Goal: Transaction & Acquisition: Book appointment/travel/reservation

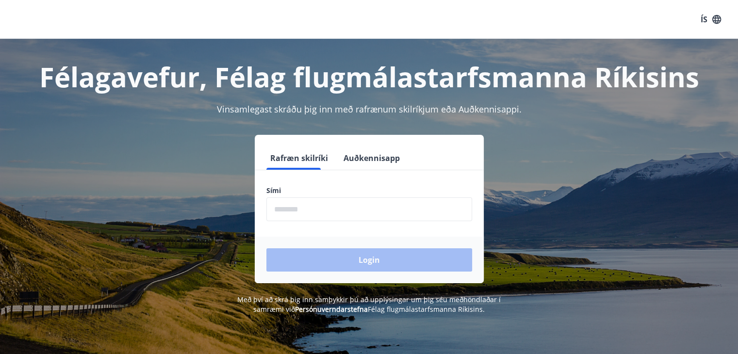
click at [287, 207] on input "phone" at bounding box center [369, 209] width 206 height 24
type input "********"
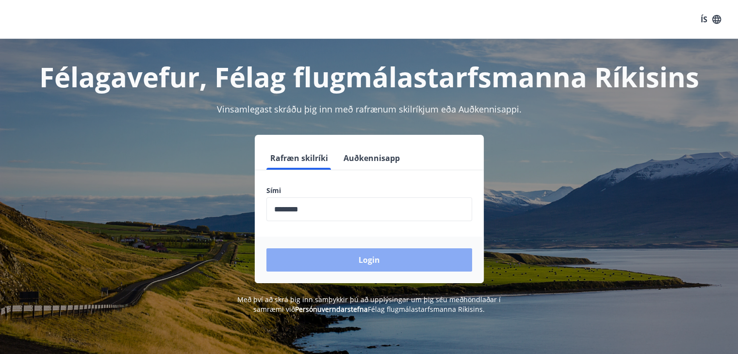
click at [300, 259] on button "Login" at bounding box center [369, 259] width 206 height 23
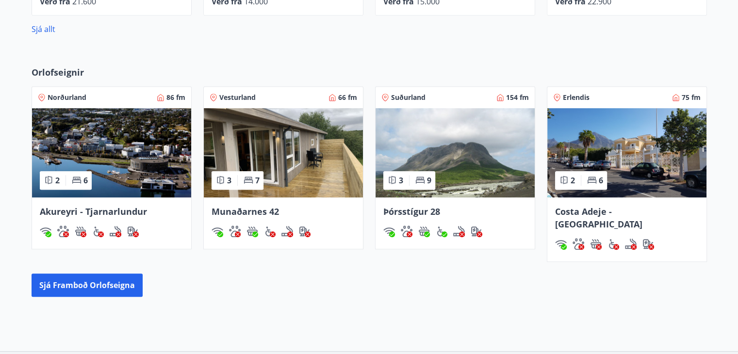
scroll to position [567, 0]
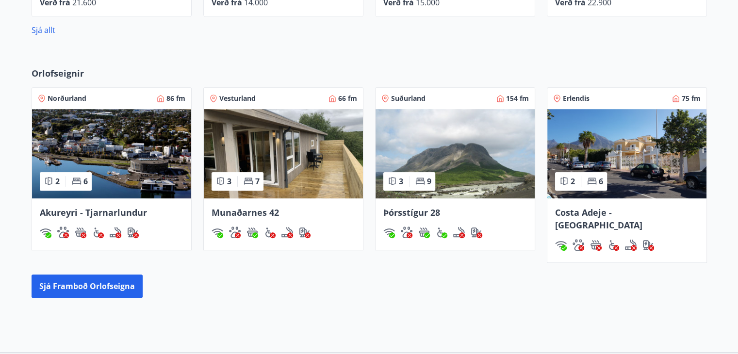
click at [630, 160] on img at bounding box center [626, 153] width 159 height 89
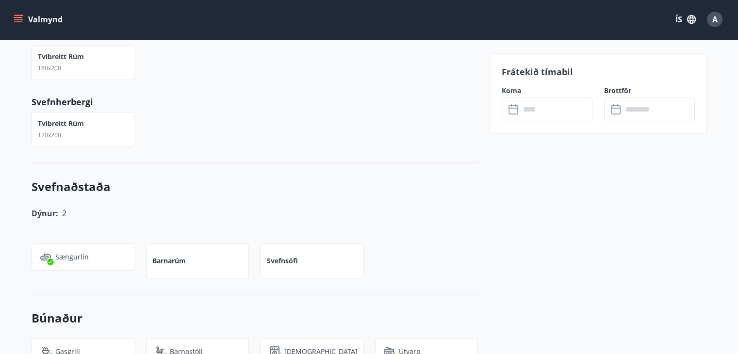
scroll to position [735, 0]
click at [545, 109] on input "text" at bounding box center [556, 110] width 72 height 24
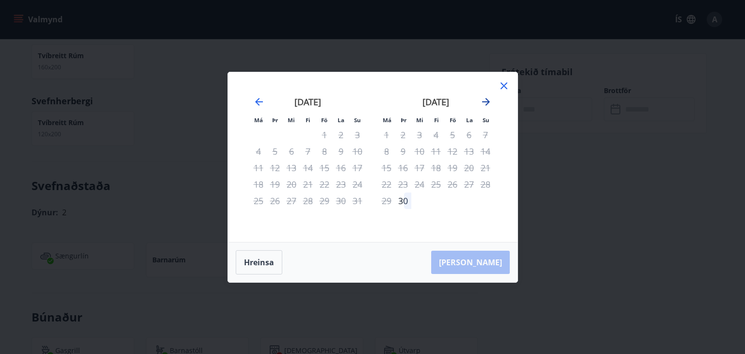
click at [483, 101] on icon "Move forward to switch to the next month." at bounding box center [486, 102] width 8 height 8
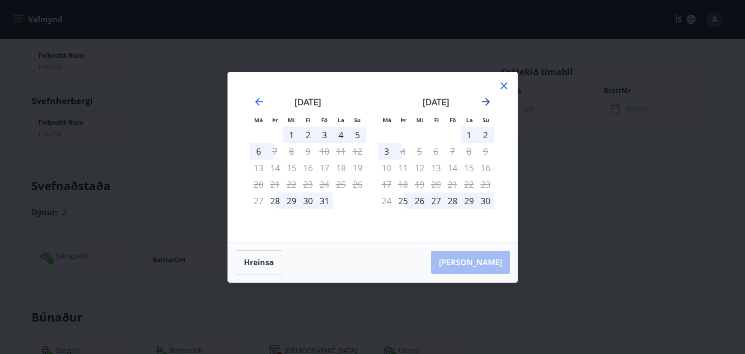
click at [483, 101] on icon "Move forward to switch to the next month." at bounding box center [486, 102] width 8 height 8
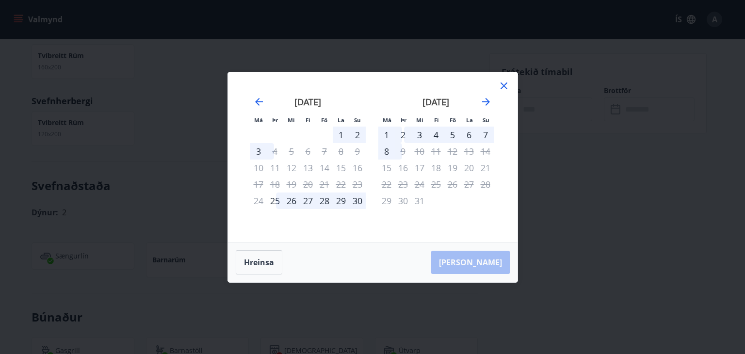
click at [500, 88] on icon at bounding box center [504, 86] width 12 height 12
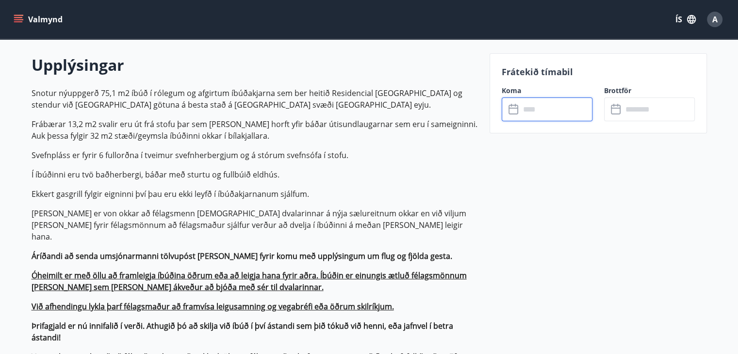
scroll to position [283, 0]
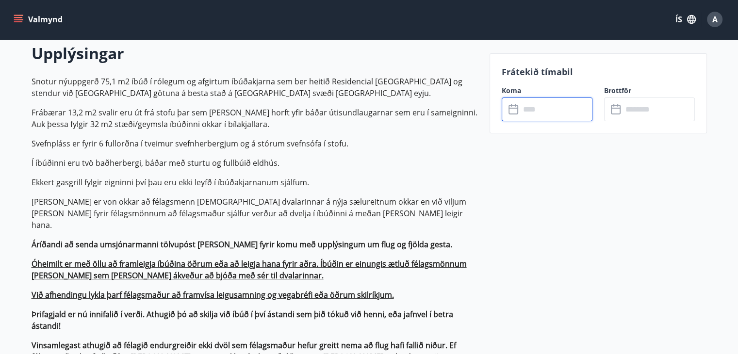
click at [549, 106] on input "text" at bounding box center [556, 110] width 72 height 24
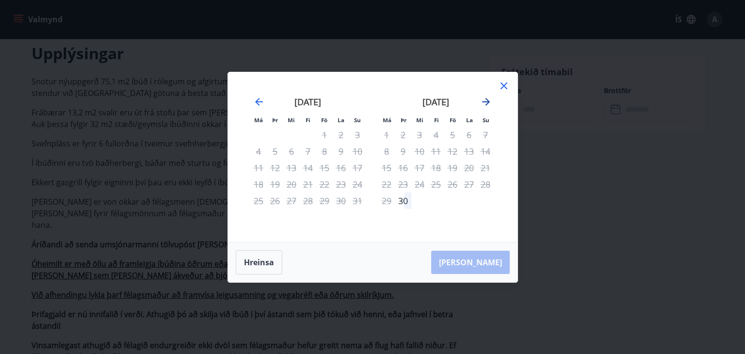
click at [485, 99] on icon "Move forward to switch to the next month." at bounding box center [486, 102] width 12 height 12
click at [487, 102] on icon "Move forward to switch to the next month." at bounding box center [486, 102] width 8 height 8
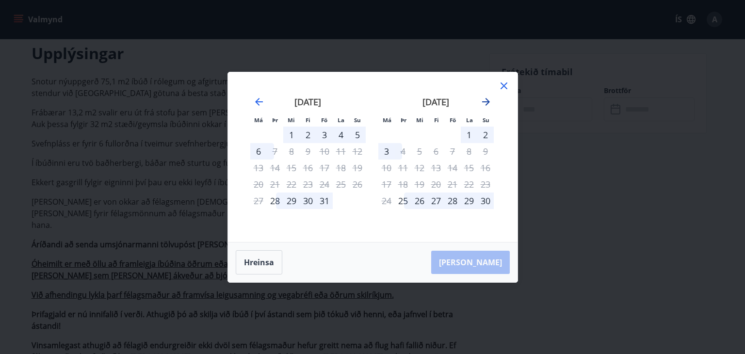
click at [486, 99] on icon "Move forward to switch to the next month." at bounding box center [486, 102] width 12 height 12
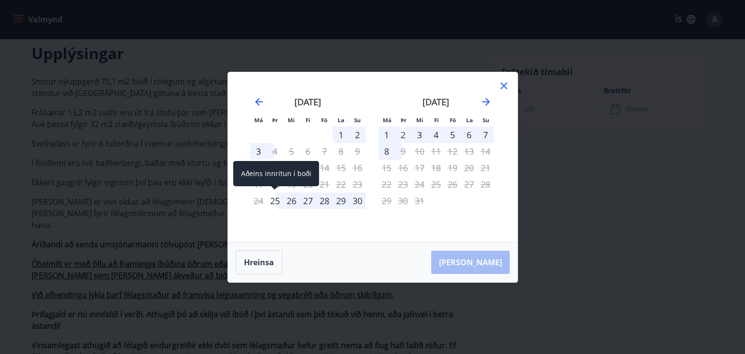
click at [280, 199] on div "25" at bounding box center [275, 201] width 16 height 16
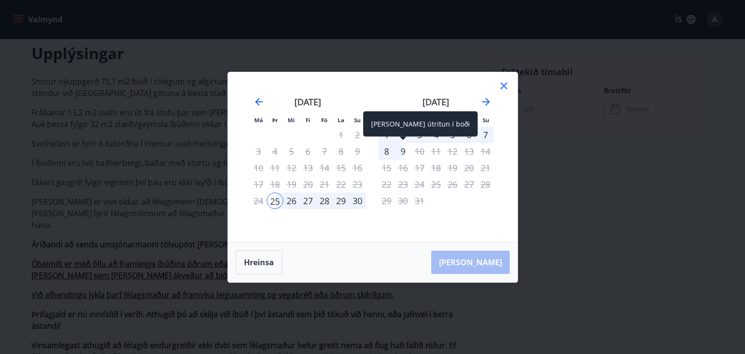
click at [402, 150] on div "9" at bounding box center [403, 151] width 16 height 16
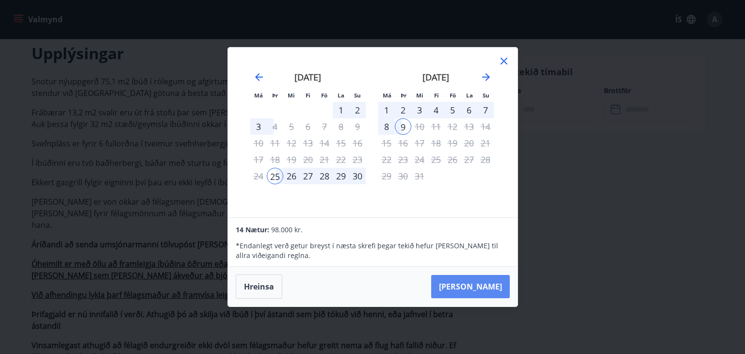
click at [477, 287] on button "Taka Frá" at bounding box center [470, 286] width 79 height 23
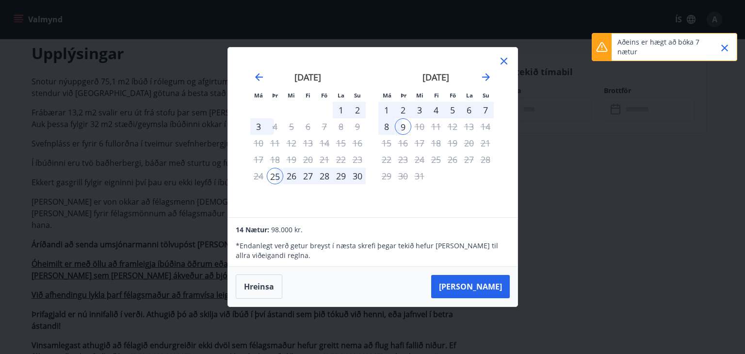
click at [404, 111] on div "2" at bounding box center [403, 110] width 16 height 16
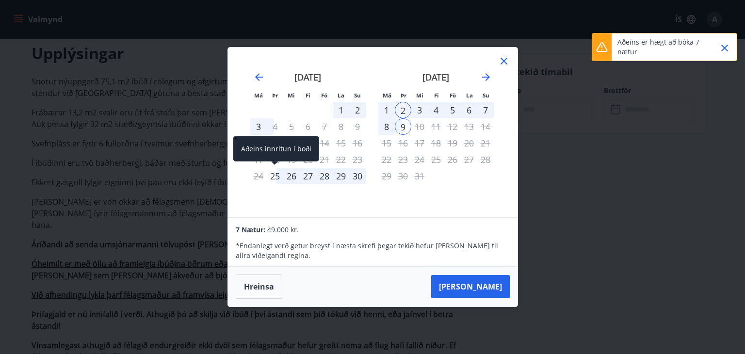
click at [277, 178] on div "25" at bounding box center [275, 176] width 16 height 16
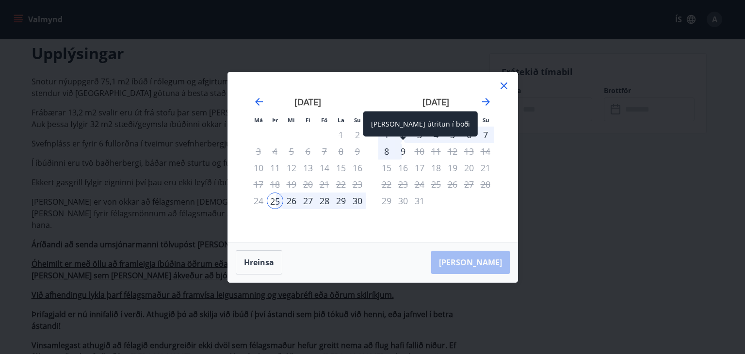
click at [404, 132] on div "Aðeins útritun í boði" at bounding box center [420, 124] width 114 height 25
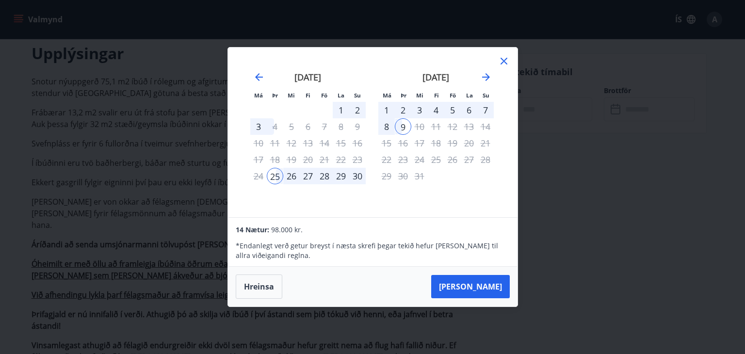
drag, startPoint x: 405, startPoint y: 111, endPoint x: 400, endPoint y: 105, distance: 7.6
click at [400, 105] on div "2" at bounding box center [403, 110] width 16 height 16
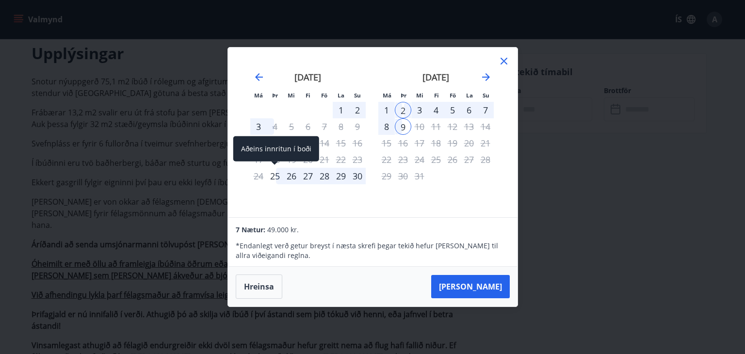
click at [275, 174] on div "25" at bounding box center [275, 176] width 16 height 16
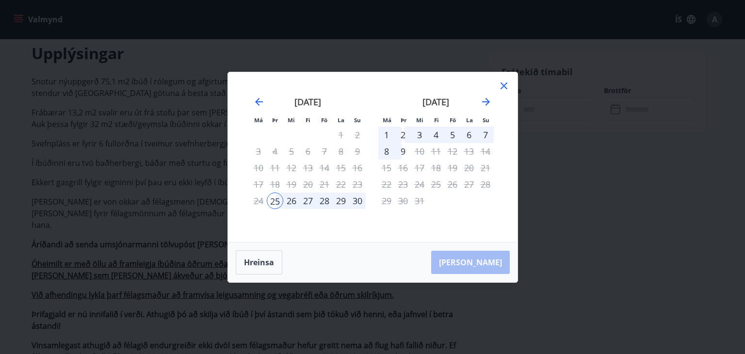
click at [403, 131] on div "2" at bounding box center [403, 135] width 16 height 16
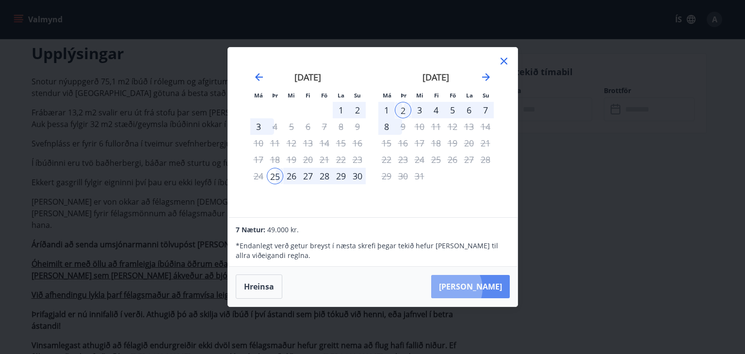
click at [479, 289] on button "Taka Frá" at bounding box center [470, 286] width 79 height 23
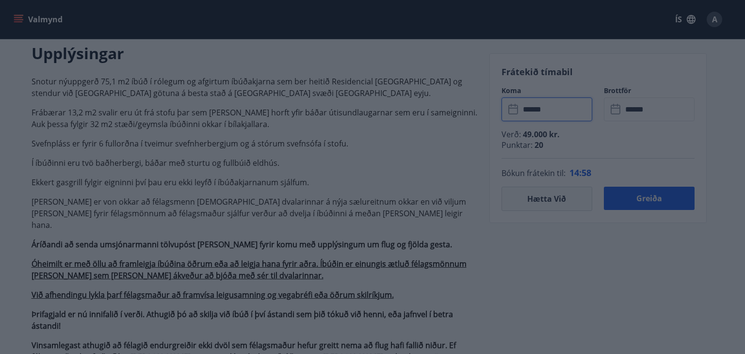
type input "******"
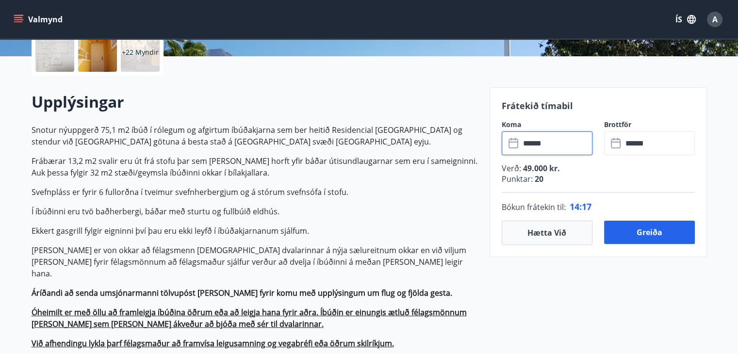
scroll to position [231, 0]
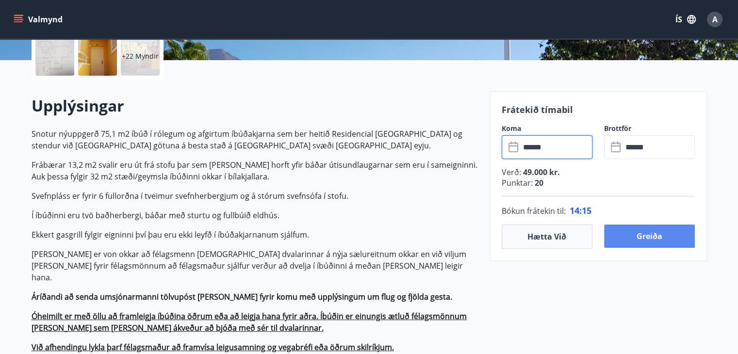
click at [660, 238] on button "Greiða" at bounding box center [649, 236] width 91 height 23
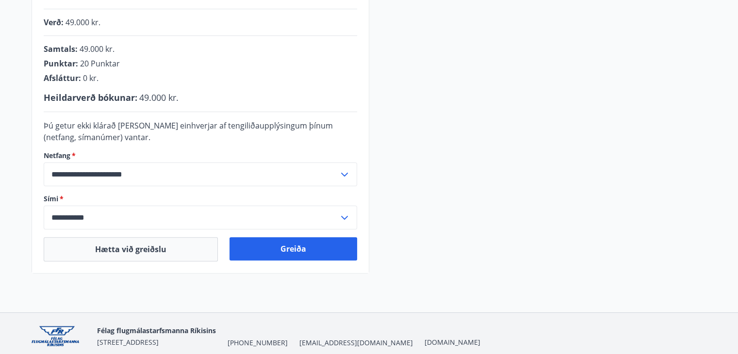
scroll to position [248, 0]
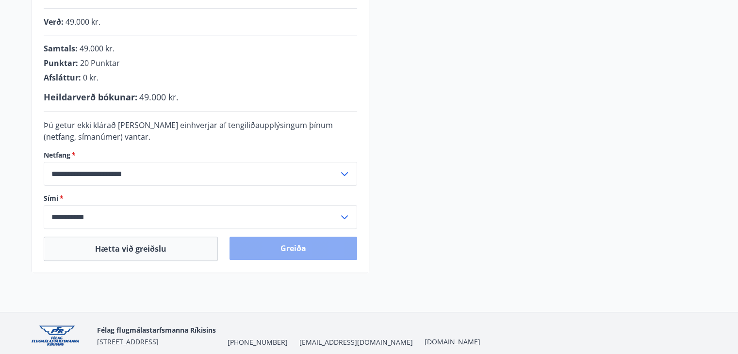
click at [288, 252] on button "Greiða" at bounding box center [293, 248] width 128 height 23
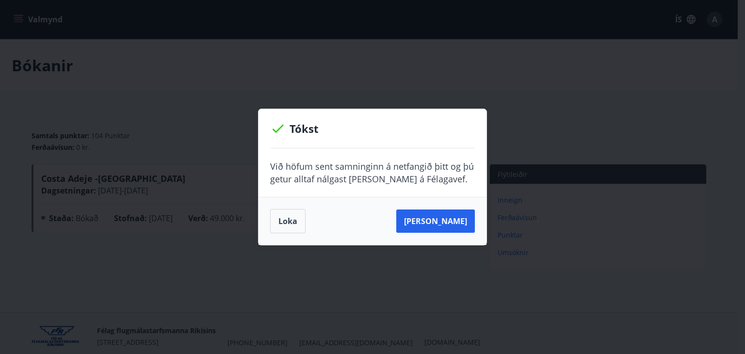
click at [288, 213] on button "Loka" at bounding box center [287, 221] width 35 height 24
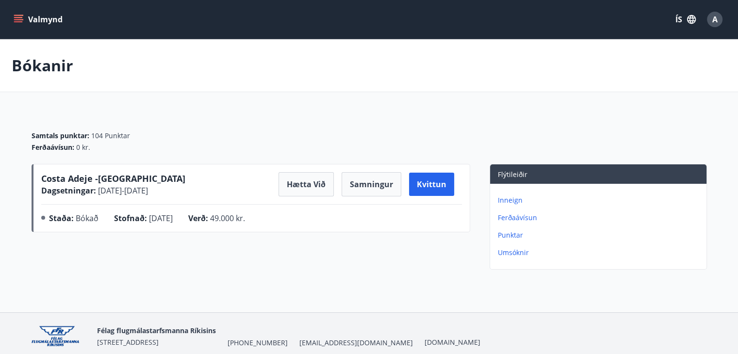
click at [19, 21] on icon "menu" at bounding box center [19, 20] width 10 height 10
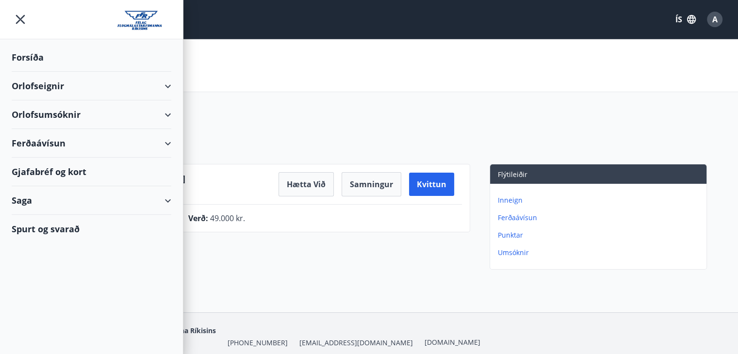
click at [83, 91] on div "Orlofseignir" at bounding box center [92, 86] width 160 height 29
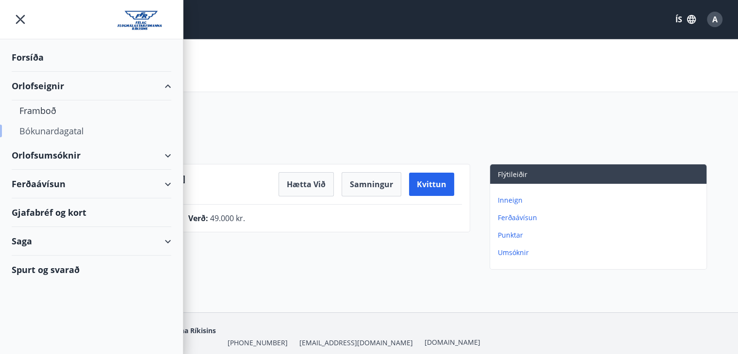
click at [55, 131] on div "Bókunardagatal" at bounding box center [91, 131] width 144 height 20
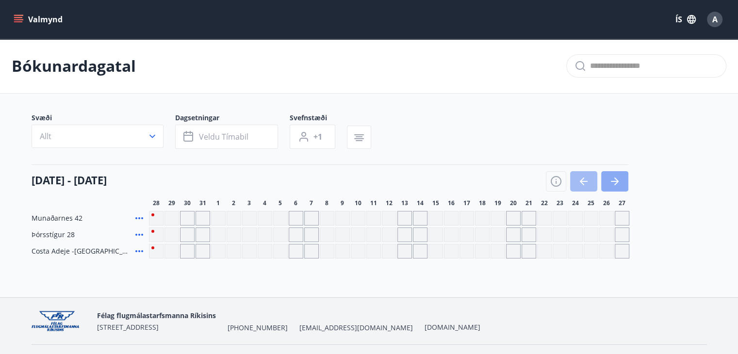
click at [615, 176] on icon "button" at bounding box center [615, 182] width 12 height 12
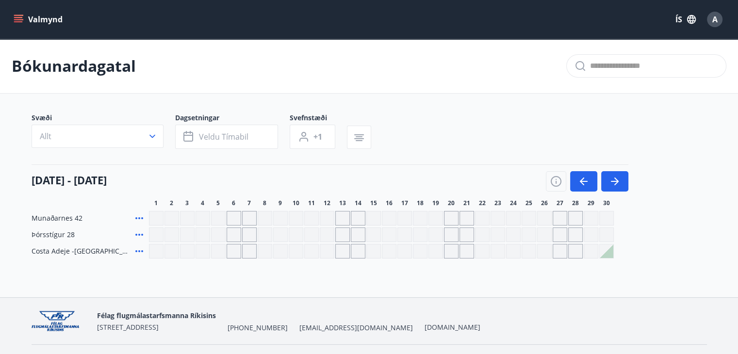
drag, startPoint x: 615, startPoint y: 175, endPoint x: 416, endPoint y: 184, distance: 198.6
click at [416, 184] on div "01 september - 30 september" at bounding box center [330, 177] width 597 height 27
click at [154, 144] on button "Allt" at bounding box center [98, 136] width 132 height 23
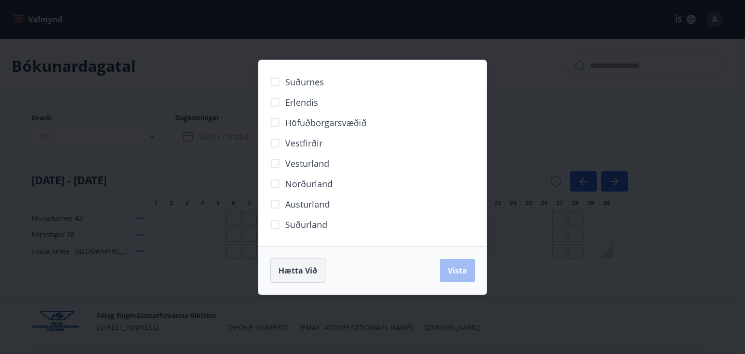
click at [297, 274] on span "Hætta við" at bounding box center [297, 270] width 39 height 11
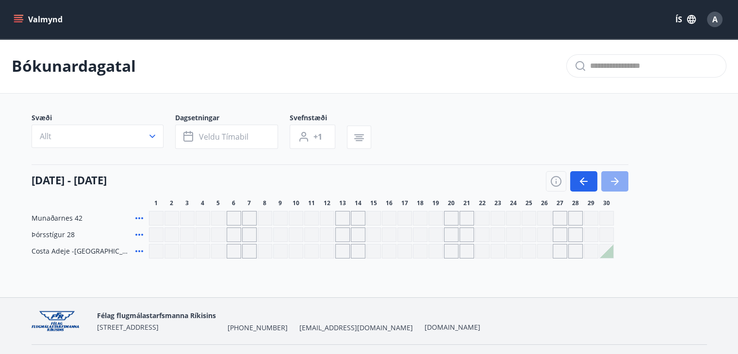
click at [607, 178] on button "button" at bounding box center [614, 181] width 27 height 20
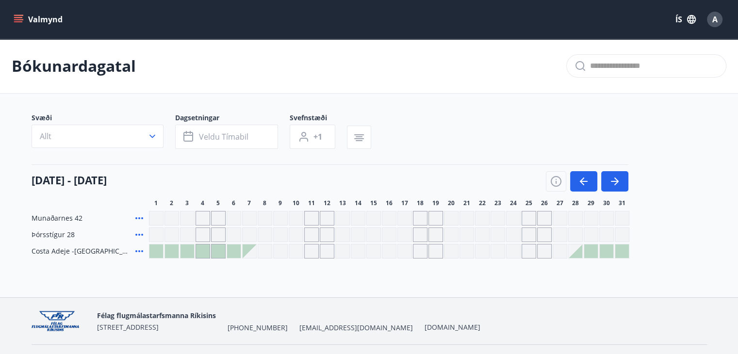
drag, startPoint x: 607, startPoint y: 178, endPoint x: 680, endPoint y: 168, distance: 72.9
click at [680, 168] on div "01 október - 31 október 1 2 3 4 5 6 7 8 9 10 11 12 13 14 15 16 17 18 19 20 21 2…" at bounding box center [369, 185] width 675 height 43
click at [609, 186] on icon "button" at bounding box center [615, 182] width 12 height 12
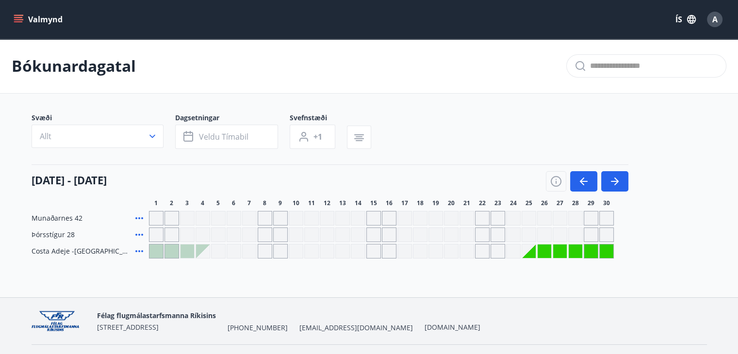
click at [566, 257] on div "Gráir dagar eru ekki bókanlegir" at bounding box center [560, 252] width 14 height 14
click at [558, 251] on div "Gráir dagar eru ekki bókanlegir" at bounding box center [560, 252] width 14 height 14
click at [613, 185] on icon "button" at bounding box center [615, 182] width 12 height 12
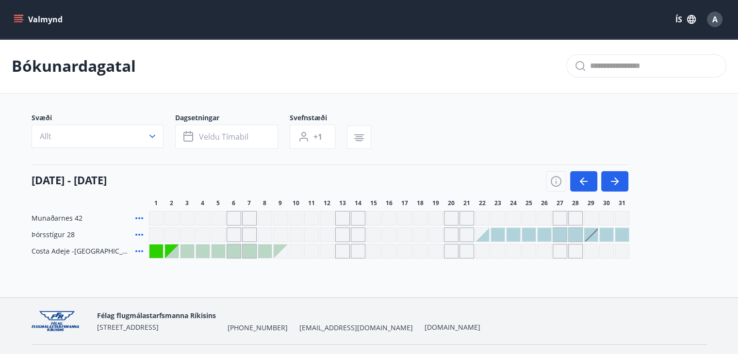
click at [184, 254] on div at bounding box center [187, 252] width 14 height 14
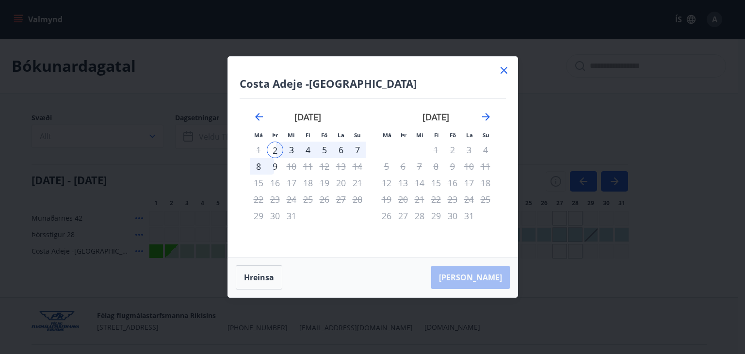
click at [499, 70] on icon at bounding box center [504, 71] width 12 height 12
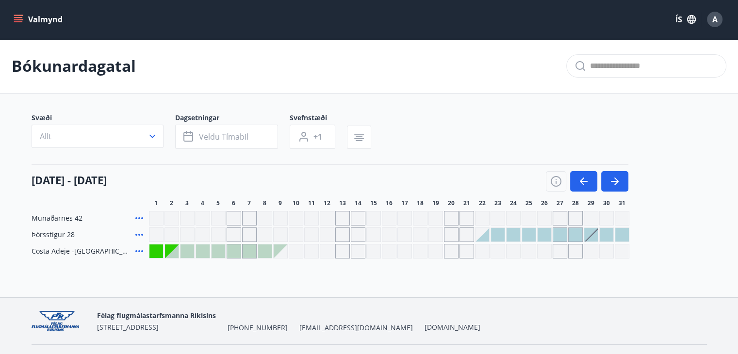
click at [182, 252] on div at bounding box center [187, 252] width 14 height 14
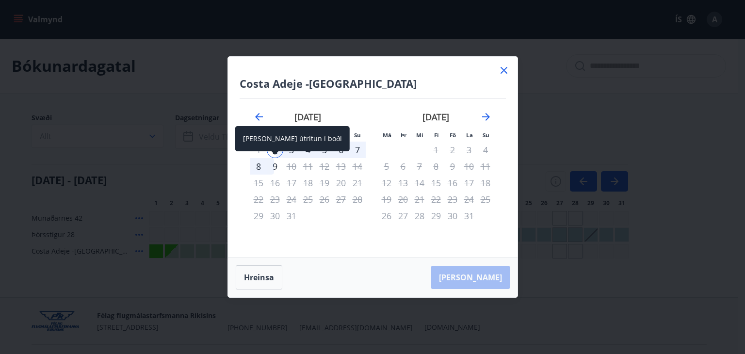
click at [275, 164] on div "9" at bounding box center [275, 166] width 16 height 16
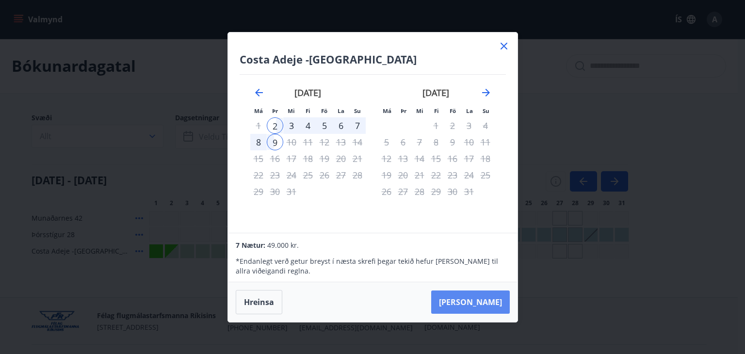
click at [497, 299] on button "Taka Frá" at bounding box center [470, 302] width 79 height 23
click at [501, 49] on icon at bounding box center [504, 46] width 7 height 7
